Goal: Transaction & Acquisition: Book appointment/travel/reservation

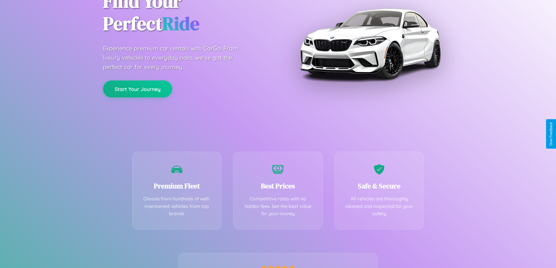
scroll to position [115, 0]
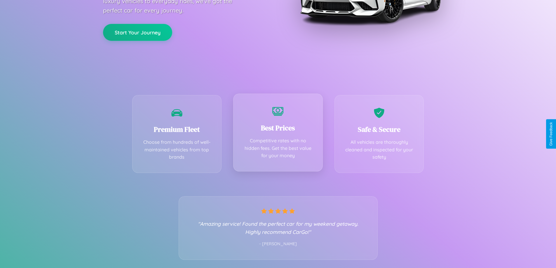
click at [278, 134] on div "Best Prices Competitive rates with no hidden fees. Get the best value for your …" at bounding box center [278, 133] width 90 height 78
click at [138, 32] on button "Start Your Journey" at bounding box center [137, 31] width 69 height 17
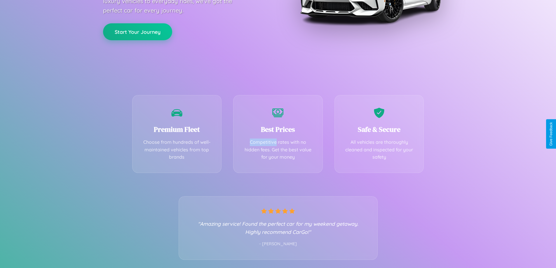
click at [138, 32] on button "Start Your Journey" at bounding box center [137, 31] width 69 height 17
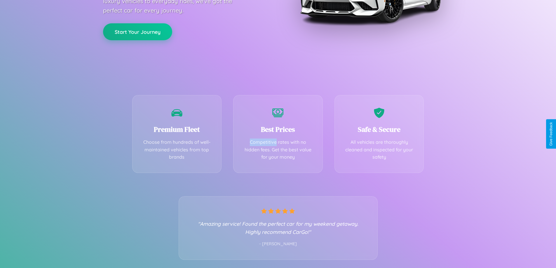
click at [138, 32] on button "Start Your Journey" at bounding box center [137, 31] width 69 height 17
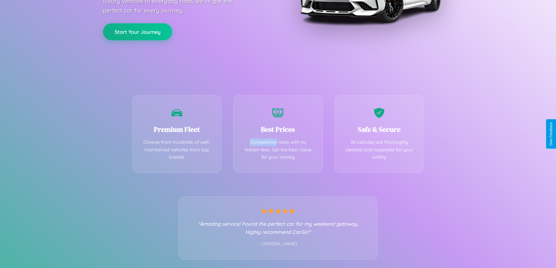
click at [138, 32] on button "Start Your Journey" at bounding box center [137, 31] width 69 height 17
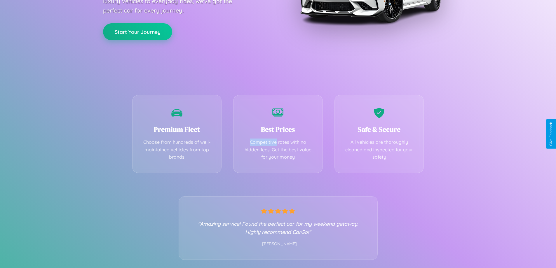
click at [138, 32] on button "Start Your Journey" at bounding box center [137, 31] width 69 height 17
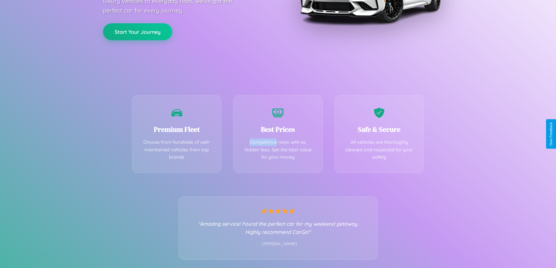
click at [138, 32] on button "Start Your Journey" at bounding box center [137, 31] width 69 height 17
